Goal: Navigation & Orientation: Find specific page/section

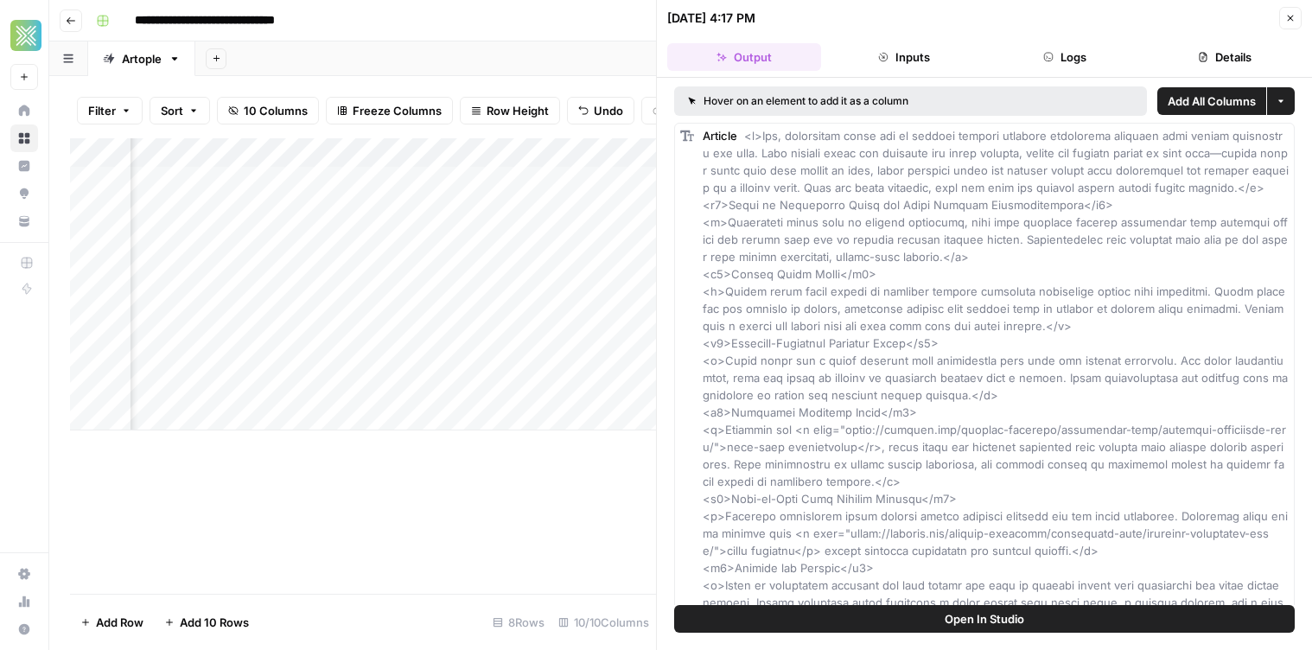
scroll to position [1293, 0]
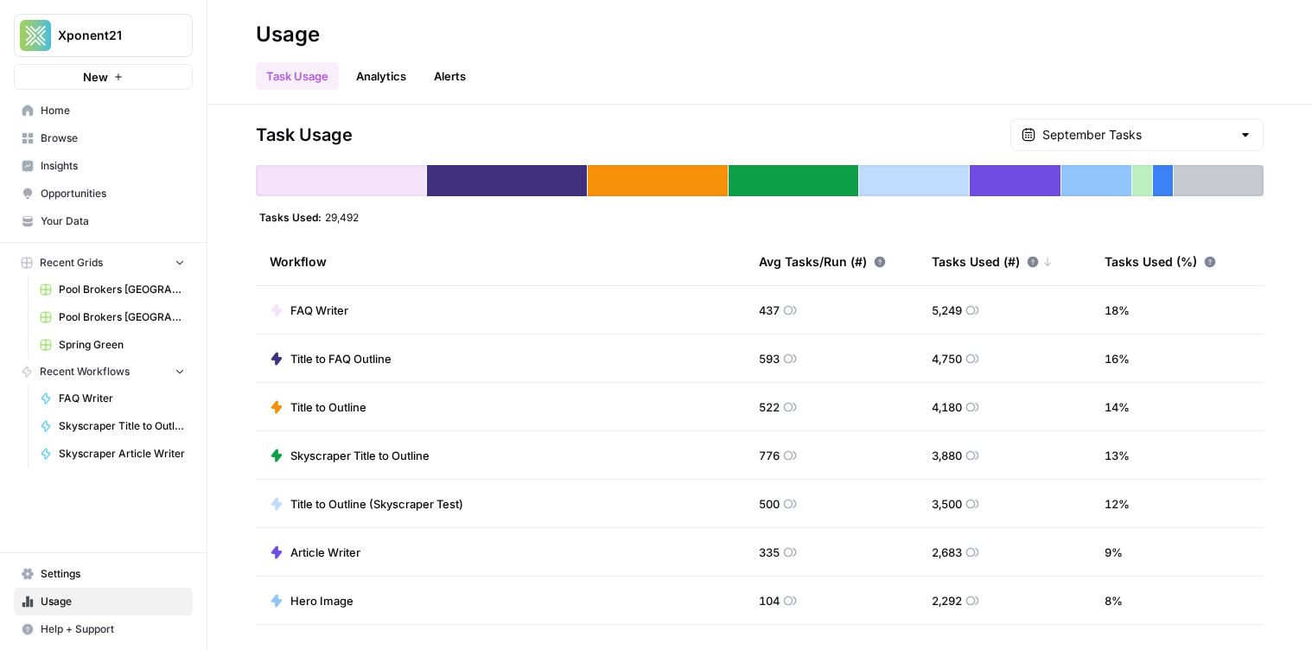
click at [948, 35] on div "Usage" at bounding box center [760, 35] width 1008 height 28
